Goal: Task Accomplishment & Management: Complete application form

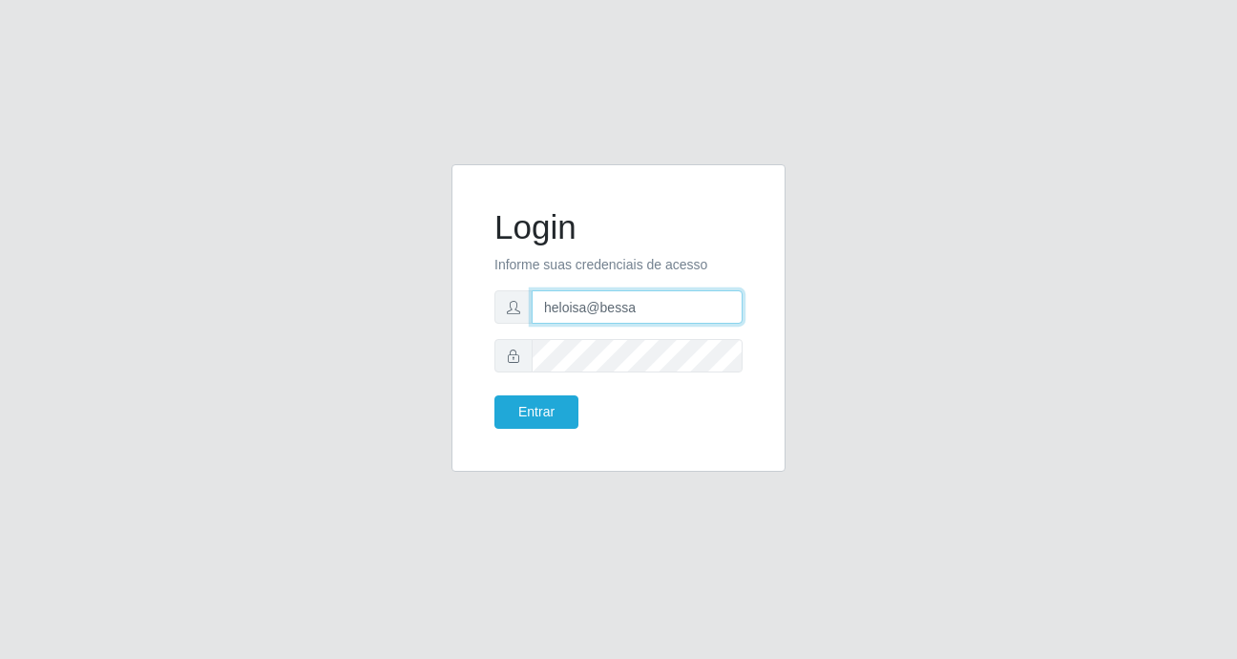
click at [649, 309] on input "heloisa@bessa" at bounding box center [637, 306] width 211 height 33
click at [637, 315] on input "heloisa@bessa" at bounding box center [637, 306] width 211 height 33
click at [610, 309] on input "heloisa@" at bounding box center [637, 306] width 211 height 33
type input "h"
type input "anaPat@B9"
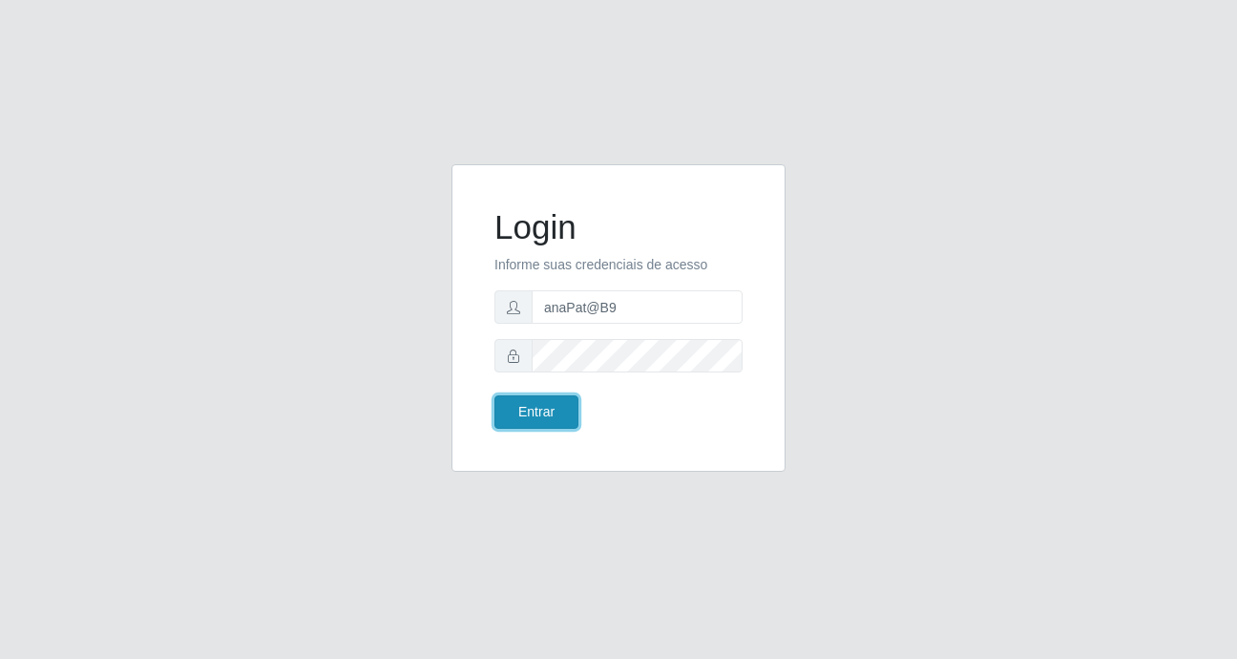
click at [536, 415] on button "Entrar" at bounding box center [537, 411] width 84 height 33
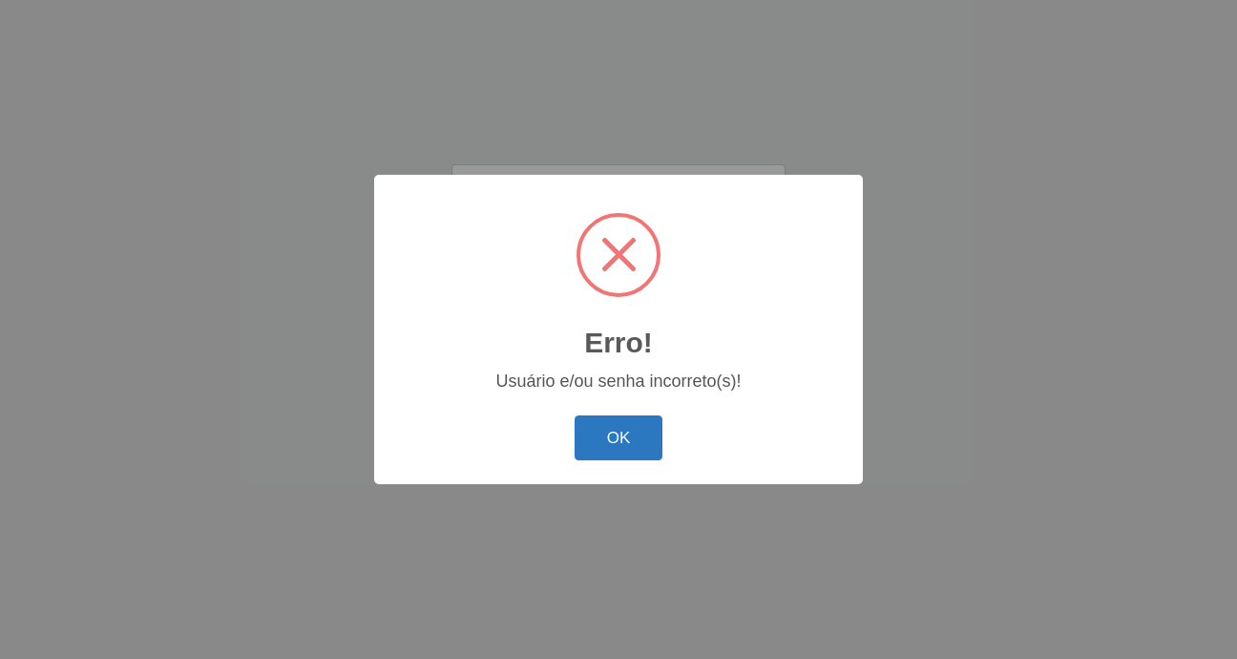
click at [585, 443] on button "OK" at bounding box center [619, 437] width 89 height 45
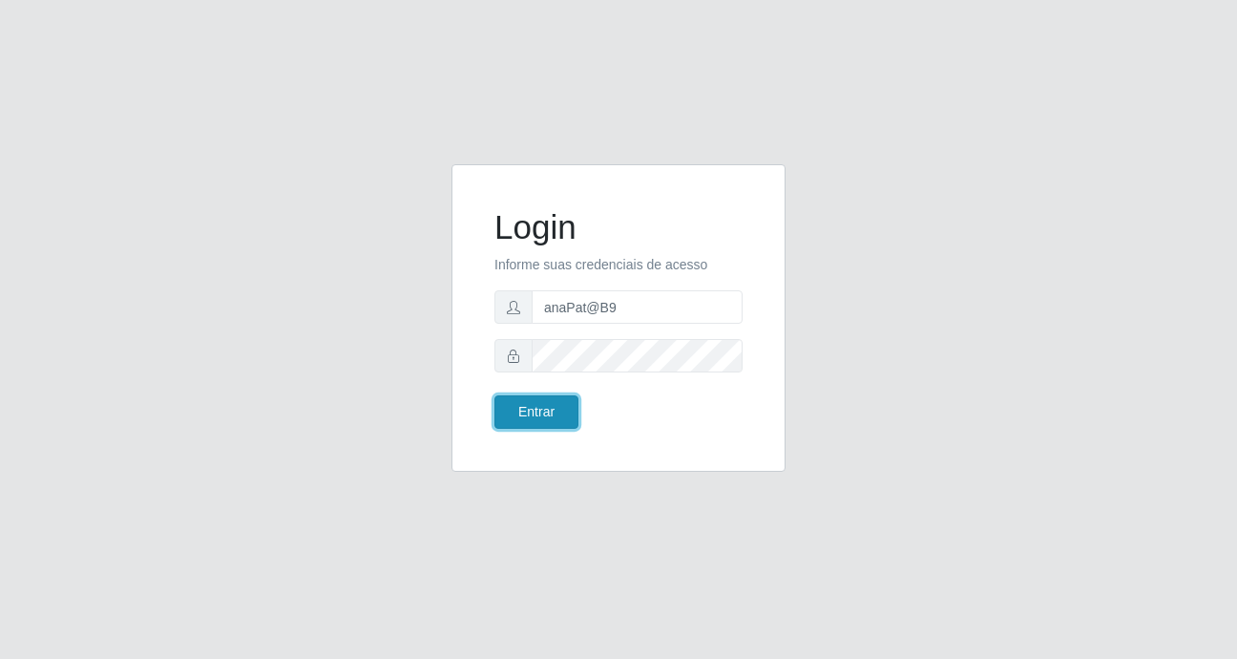
click at [552, 417] on button "Entrar" at bounding box center [537, 411] width 84 height 33
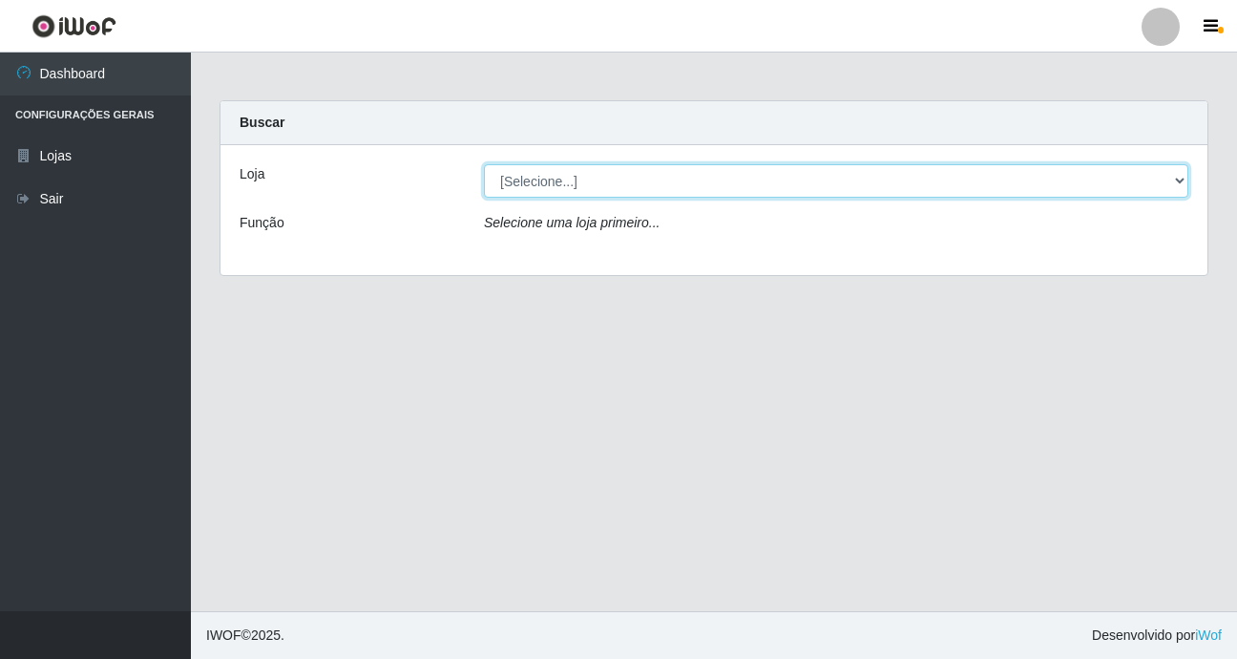
click at [1176, 185] on select "[Selecione...] Bemais Supermercados - B9 Bessa" at bounding box center [836, 180] width 705 height 33
select select "410"
click at [484, 164] on select "[Selecione...] Bemais Supermercados - B9 Bessa" at bounding box center [836, 180] width 705 height 33
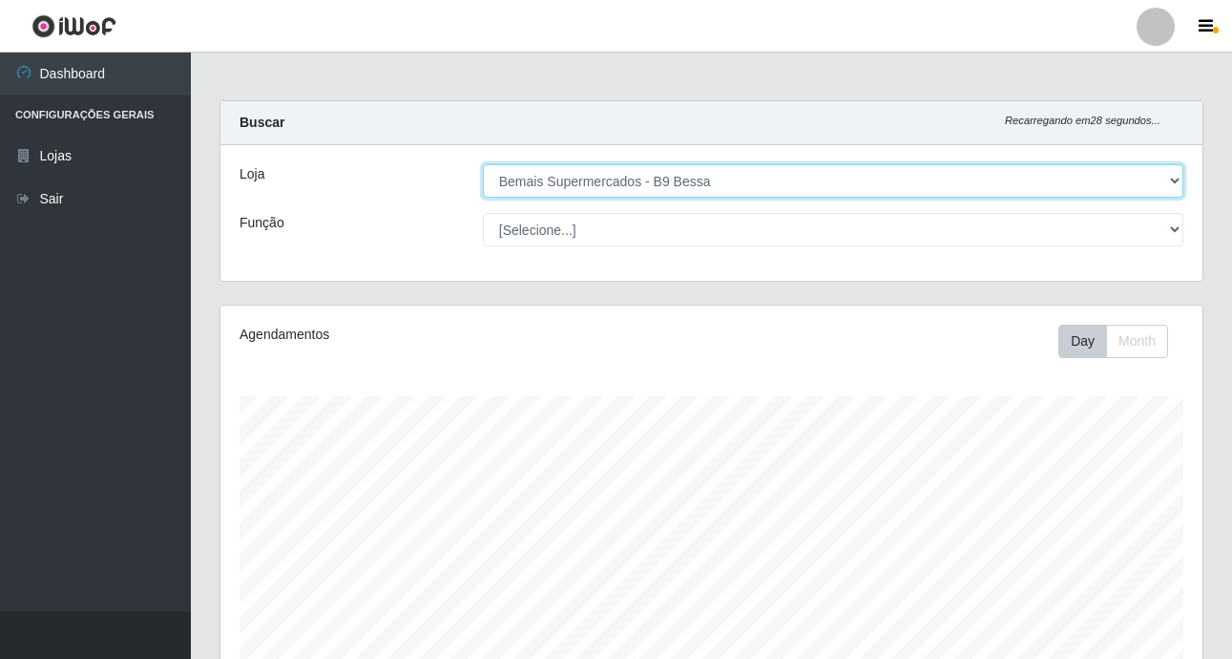
scroll to position [396, 982]
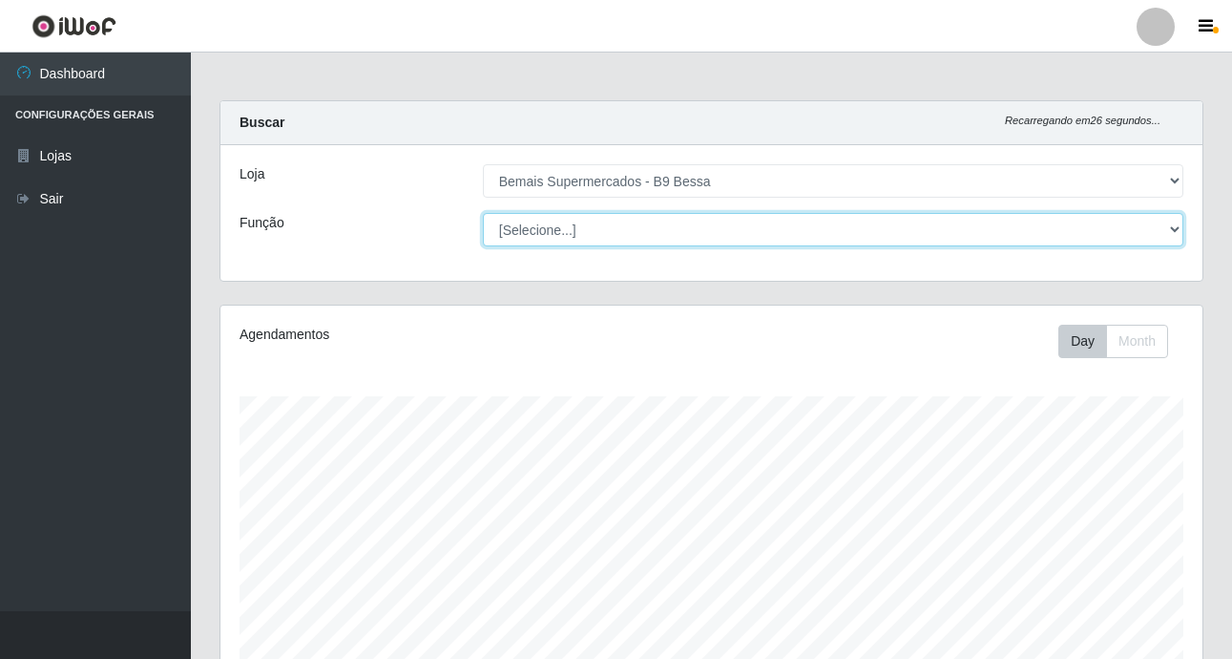
click at [1173, 228] on select "[Selecione...] ASG ASG + ASG ++ Auxiliar de Estoque Auxiliar de [GEOGRAPHIC_DAT…" at bounding box center [833, 229] width 701 height 33
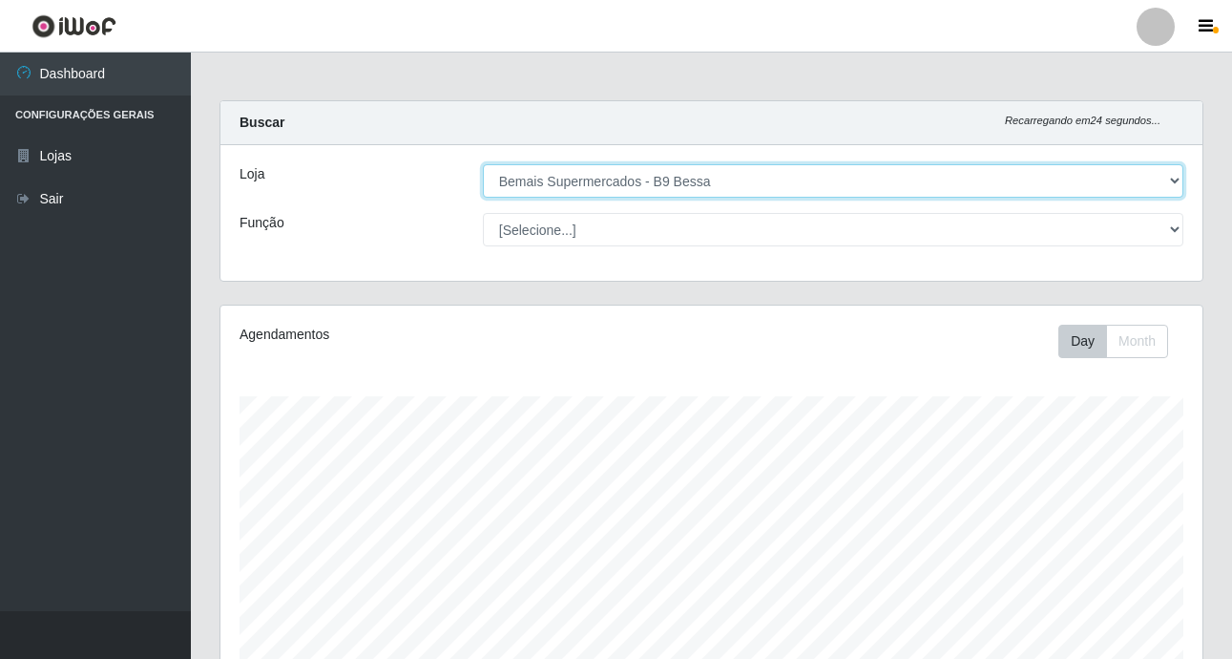
click at [1166, 174] on select "[Selecione...] Bemais Supermercados - B9 Bessa" at bounding box center [833, 180] width 701 height 33
click at [483, 164] on select "[Selecione...] Bemais Supermercados - B9 Bessa" at bounding box center [833, 180] width 701 height 33
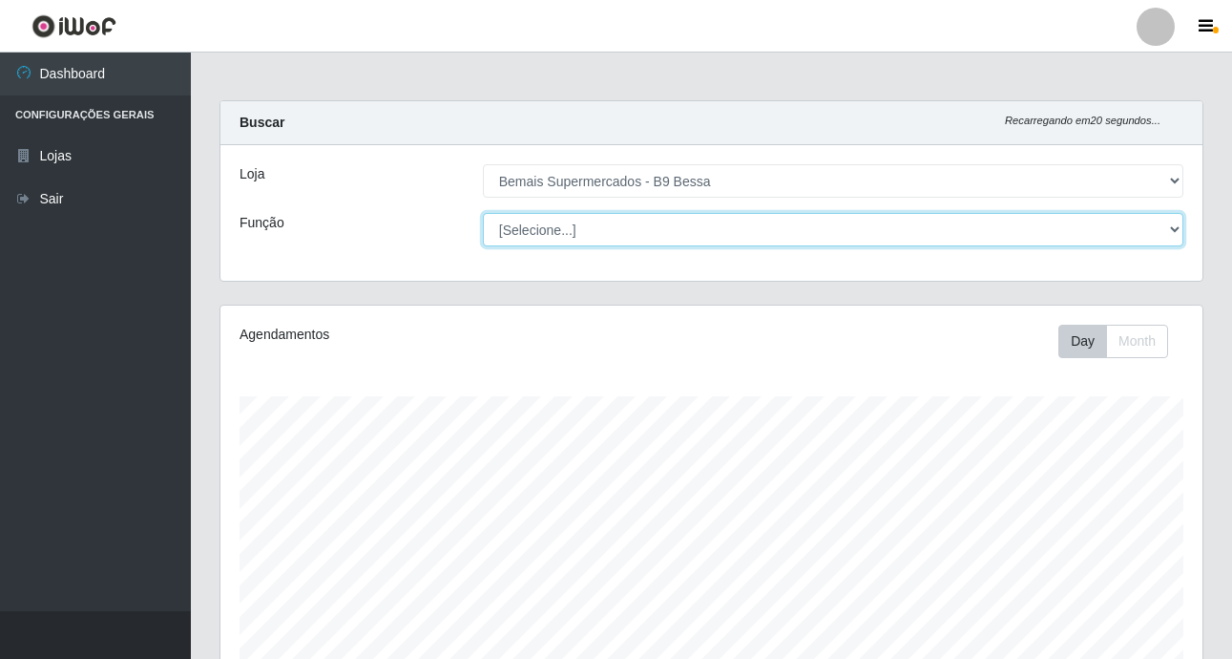
click at [1175, 228] on select "[Selecione...] ASG ASG + ASG ++ Auxiliar de Estoque Auxiliar de [GEOGRAPHIC_DAT…" at bounding box center [833, 229] width 701 height 33
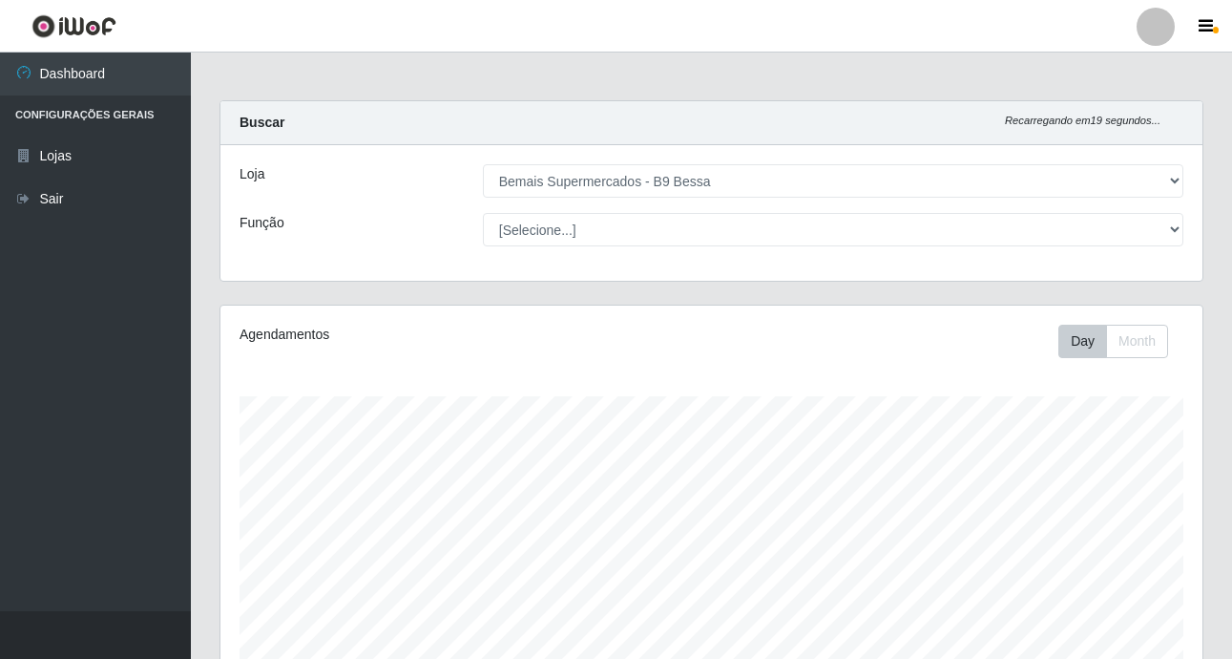
click at [1091, 164] on div "Loja [Selecione...] Bemais Supermercados - B9 Bessa Função [Selecione...] ASG A…" at bounding box center [712, 213] width 982 height 136
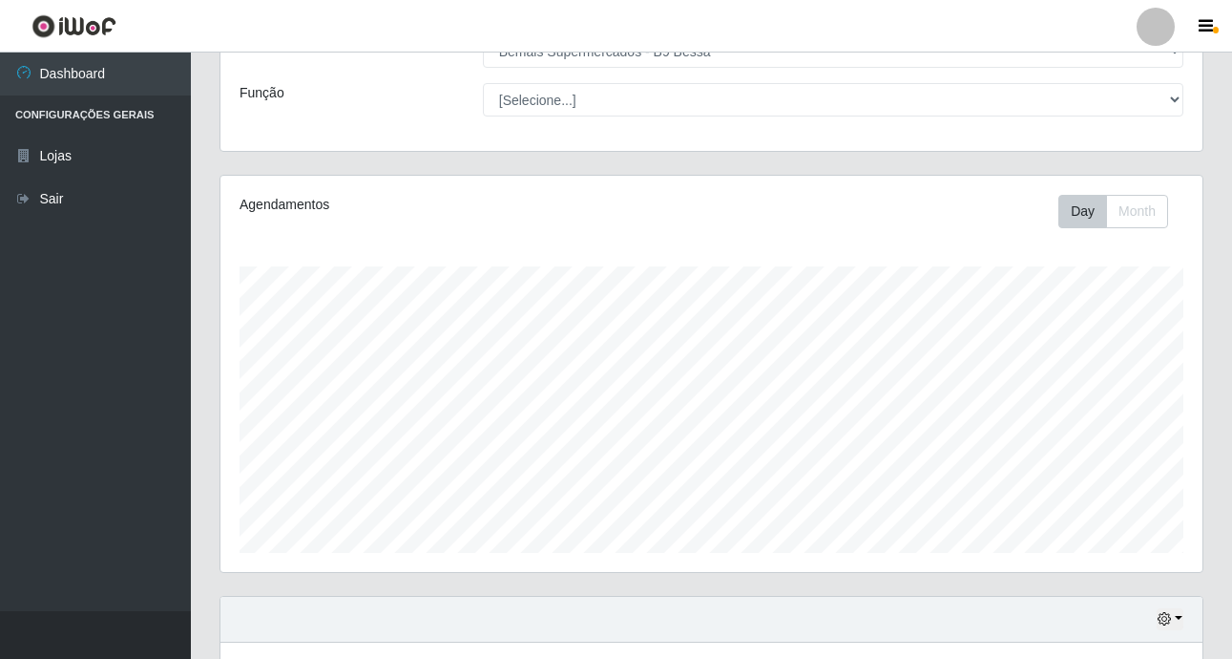
scroll to position [468, 0]
